Goal: Navigation & Orientation: Find specific page/section

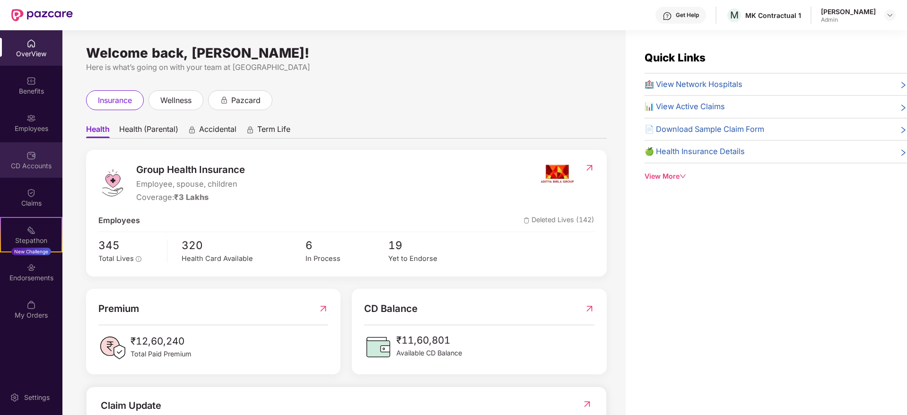
click at [39, 146] on div "CD Accounts" at bounding box center [31, 159] width 62 height 35
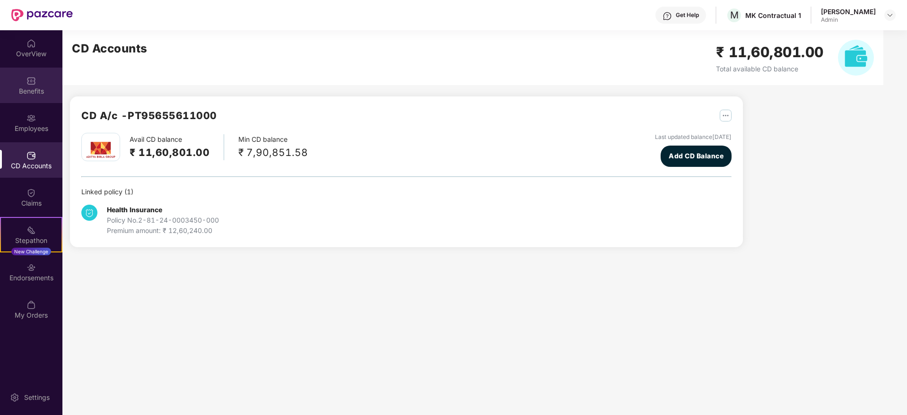
click at [35, 87] on div "Benefits" at bounding box center [31, 91] width 62 height 9
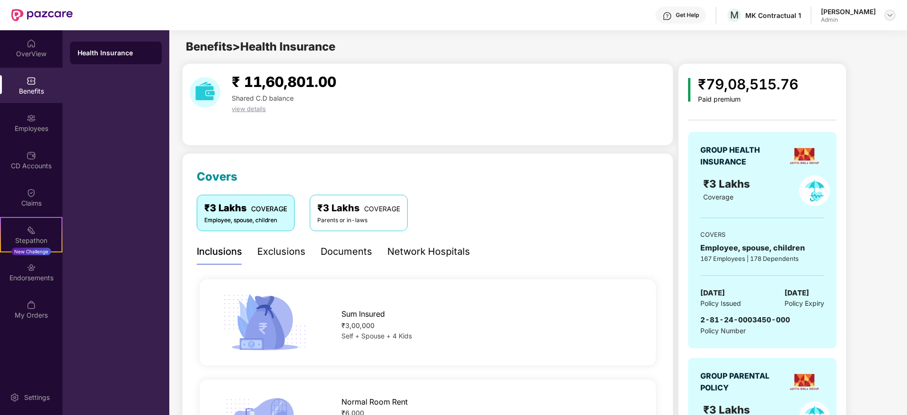
click at [889, 17] on img at bounding box center [890, 15] width 8 height 8
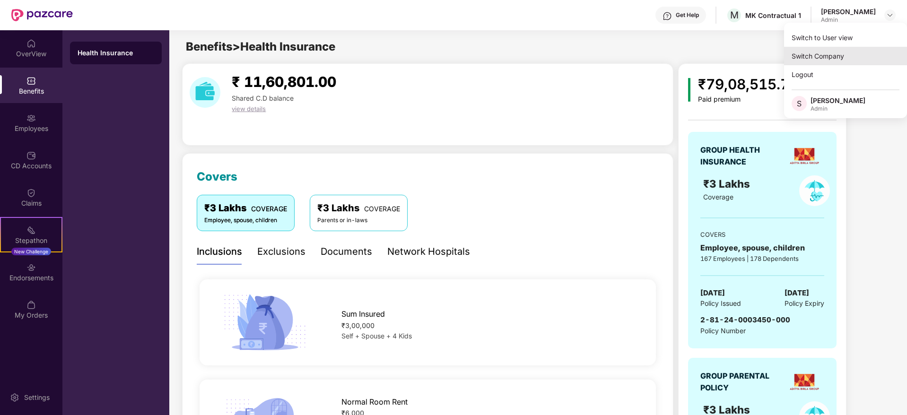
click at [810, 60] on div "Switch Company" at bounding box center [845, 56] width 123 height 18
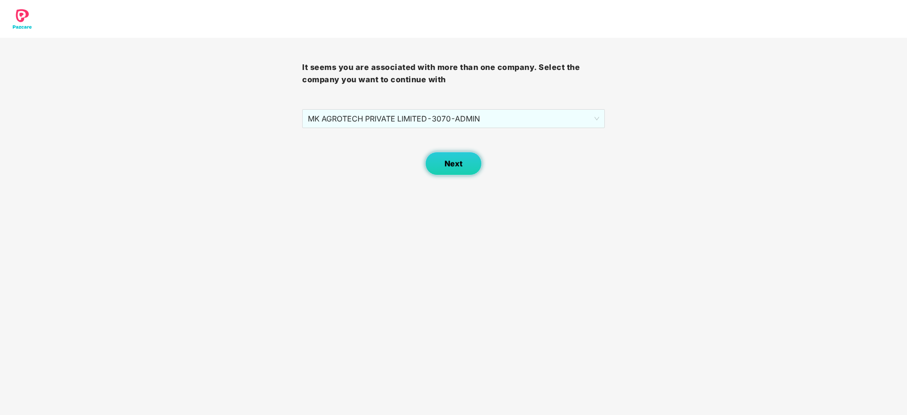
click at [457, 167] on span "Next" at bounding box center [453, 163] width 18 height 9
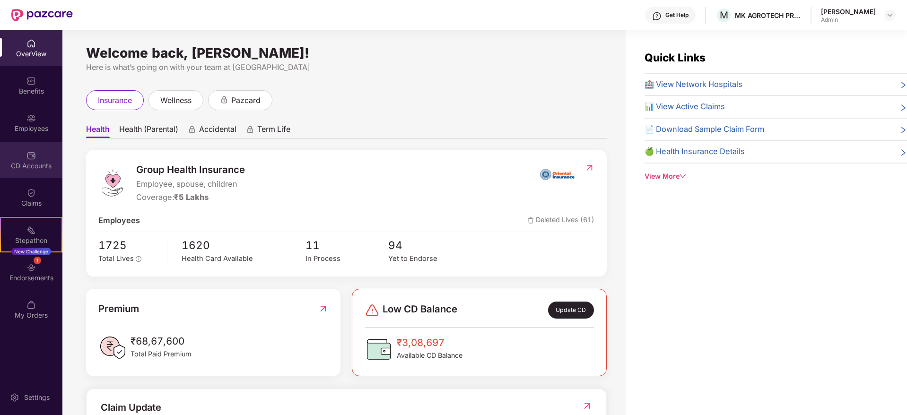
click at [35, 157] on img at bounding box center [30, 155] width 9 height 9
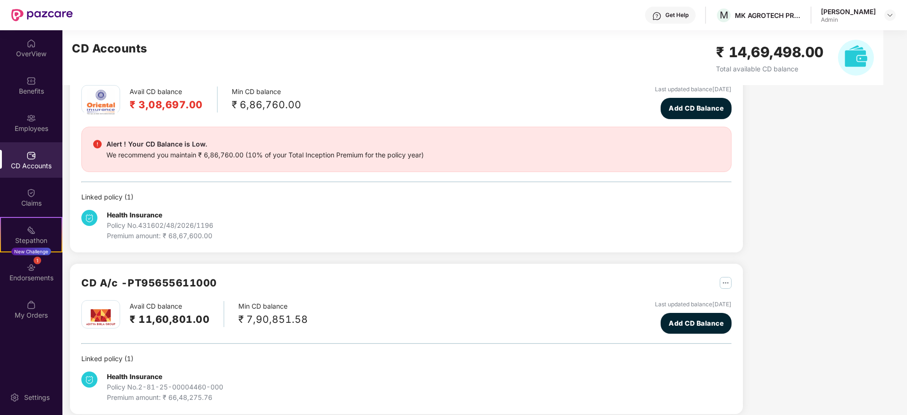
scroll to position [48, 0]
